Goal: Task Accomplishment & Management: Manage account settings

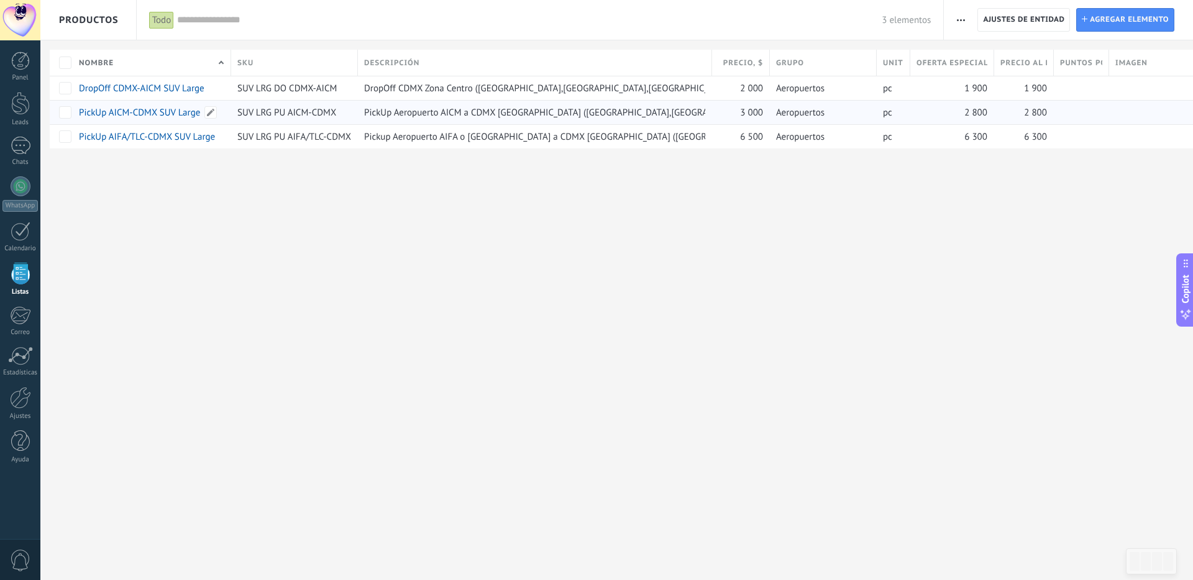
scroll to position [24, 0]
click at [25, 107] on div at bounding box center [20, 103] width 19 height 23
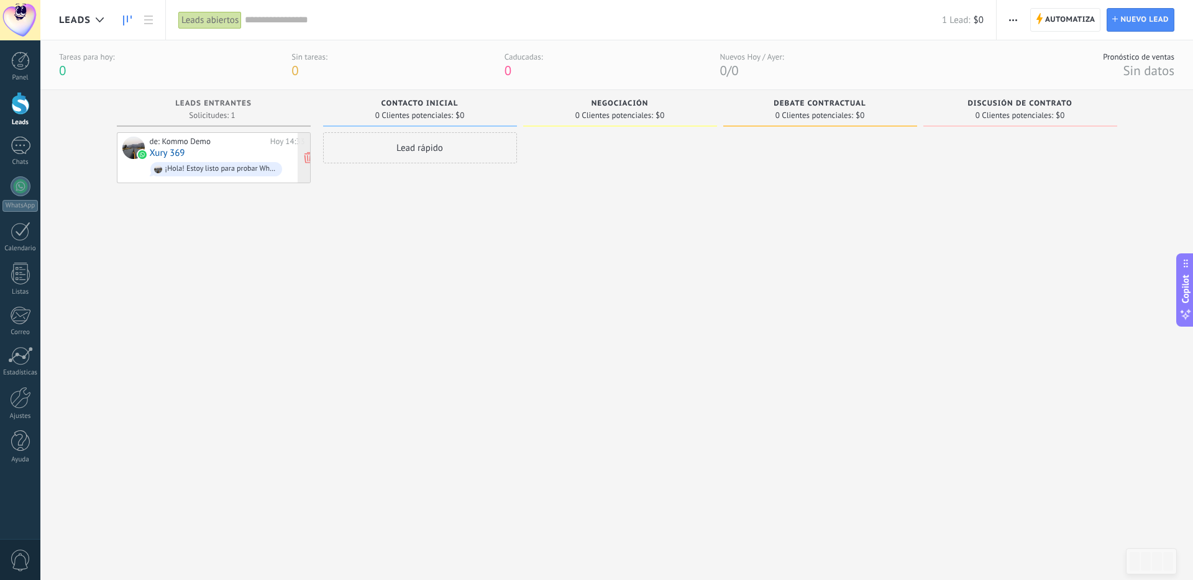
scroll to position [1, 0]
click at [21, 182] on div at bounding box center [21, 186] width 20 height 20
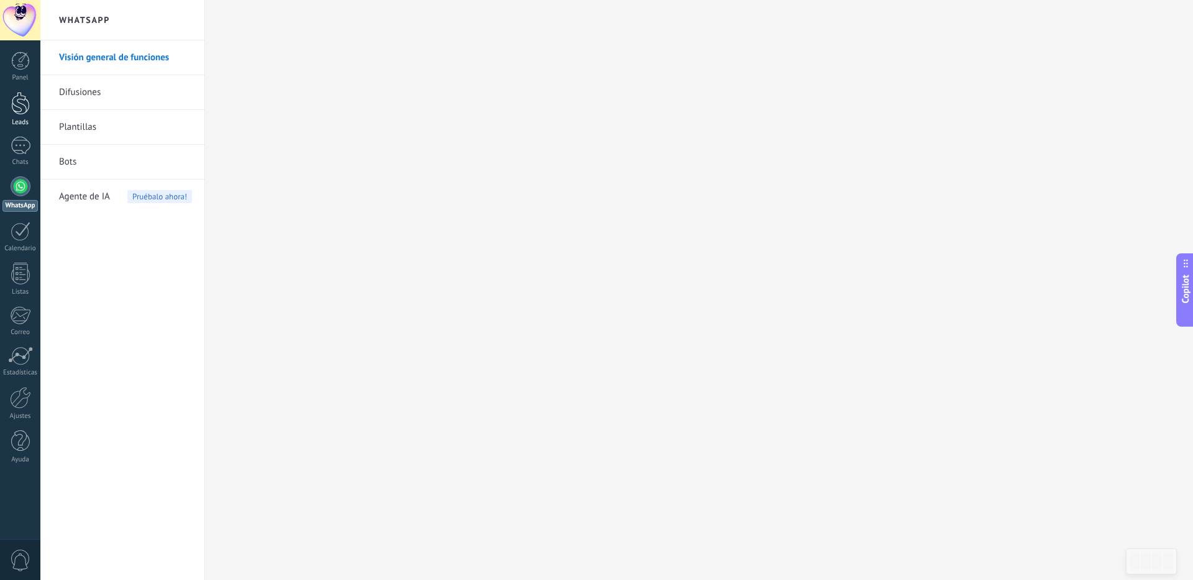
click at [19, 111] on div at bounding box center [20, 103] width 19 height 23
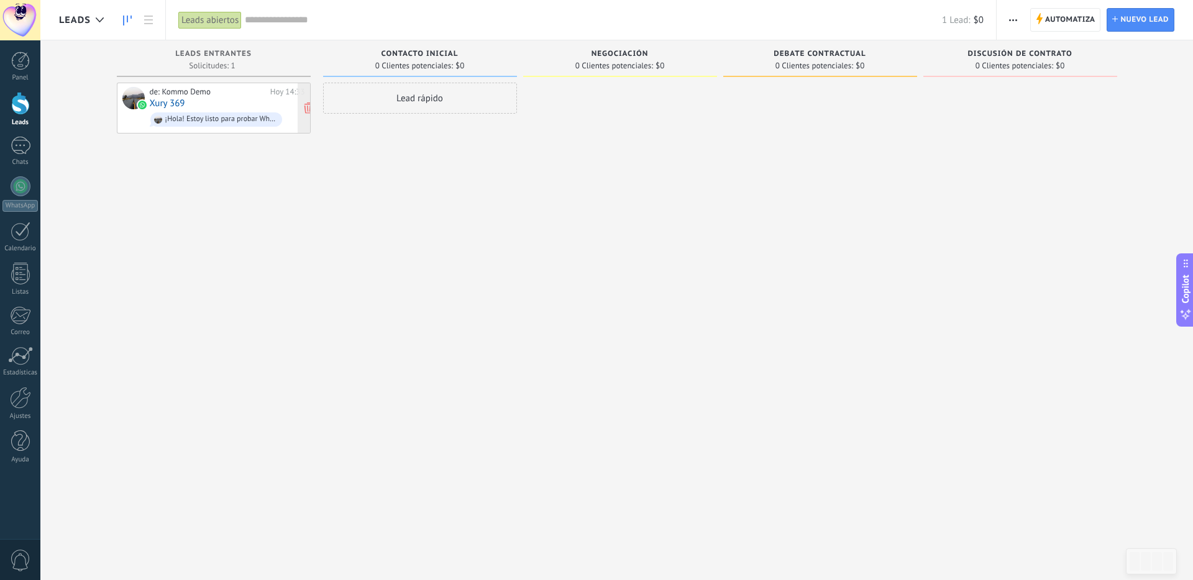
click at [181, 100] on link "Xury 369" at bounding box center [167, 103] width 35 height 11
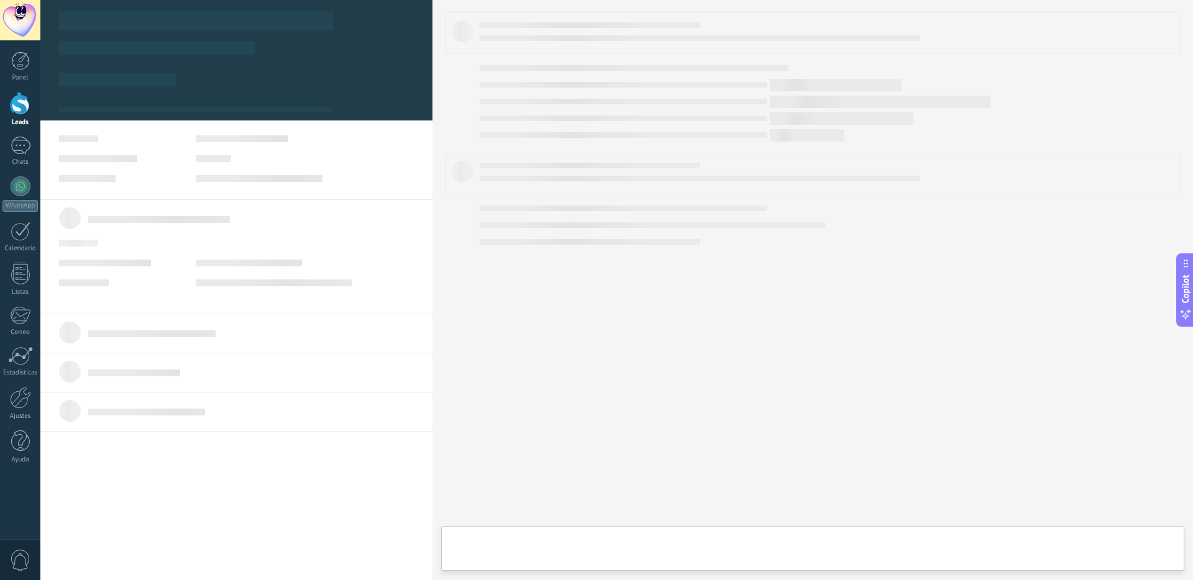
type textarea "**********"
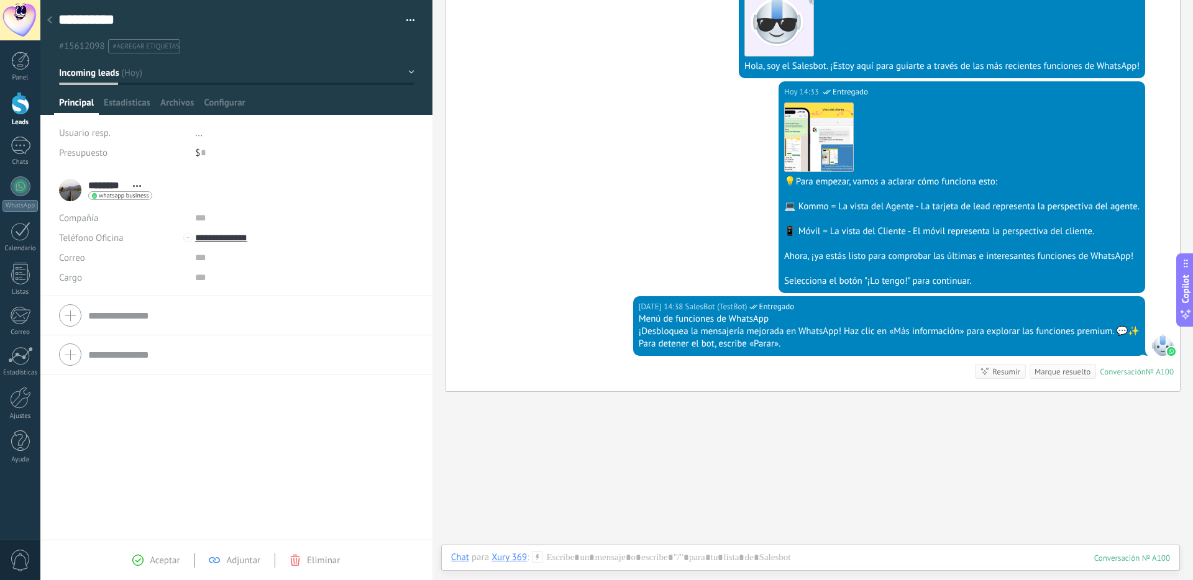
scroll to position [306, 0]
